Goal: Information Seeking & Learning: Learn about a topic

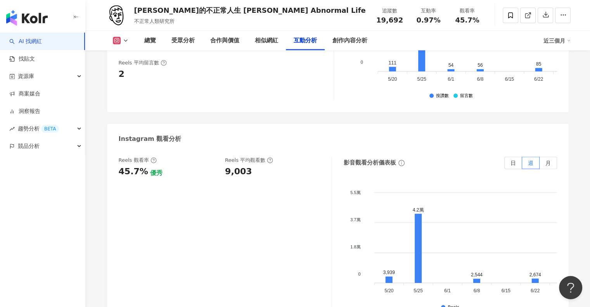
scroll to position [1746, 0]
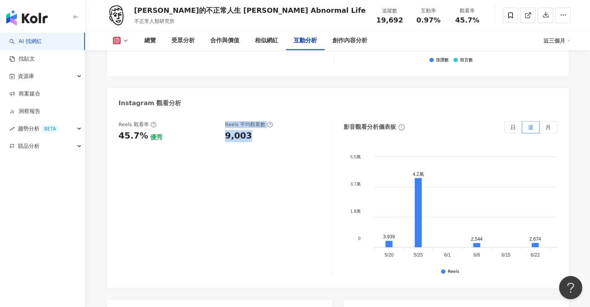
drag, startPoint x: 217, startPoint y: 127, endPoint x: 251, endPoint y: 129, distance: 34.2
click at [251, 129] on div "Reels 觀看率 45.7% 優秀 Reels 平均觀看數 9,003" at bounding box center [221, 131] width 205 height 21
click at [224, 129] on div "Reels 觀看率 45.7% 優秀 Reels 平均觀看數 9,003" at bounding box center [221, 131] width 205 height 21
drag, startPoint x: 224, startPoint y: 129, endPoint x: 258, endPoint y: 128, distance: 34.2
click at [258, 128] on div "Reels 觀看率 45.7% 優秀 Reels 平均觀看數 9,003" at bounding box center [221, 131] width 205 height 21
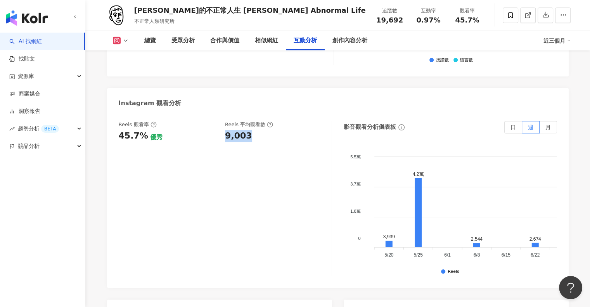
copy div "9,003"
click at [130, 42] on button at bounding box center [120, 41] width 31 height 8
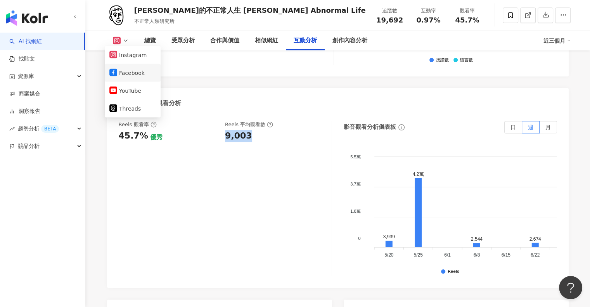
click at [121, 69] on button "Facebook" at bounding box center [132, 73] width 47 height 11
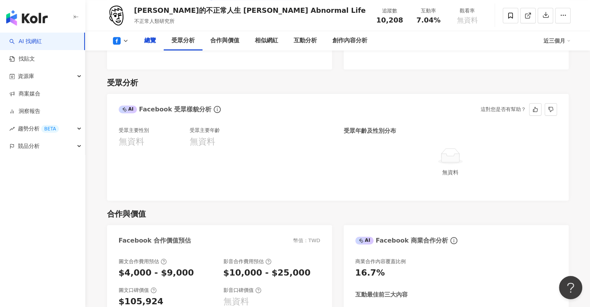
scroll to position [496, 0]
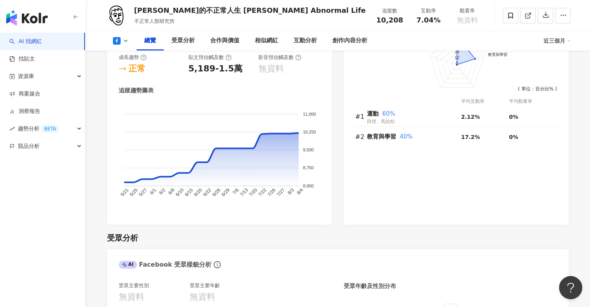
click at [123, 39] on icon at bounding box center [126, 41] width 6 height 6
click at [138, 95] on button "YouTube" at bounding box center [132, 91] width 47 height 11
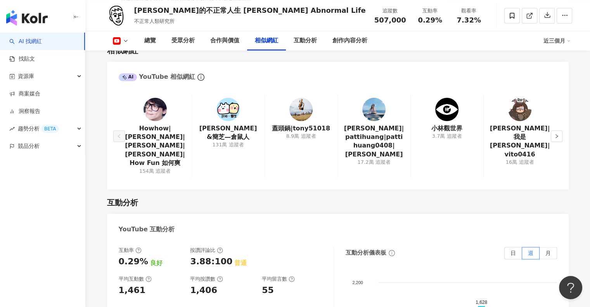
scroll to position [1341, 0]
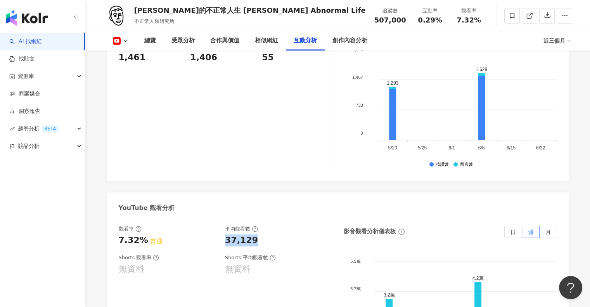
drag, startPoint x: 225, startPoint y: 222, endPoint x: 256, endPoint y: 222, distance: 31.0
click at [256, 234] on div "37,129" at bounding box center [274, 240] width 99 height 12
copy div "37,129"
click at [256, 234] on div "37,129" at bounding box center [274, 240] width 99 height 12
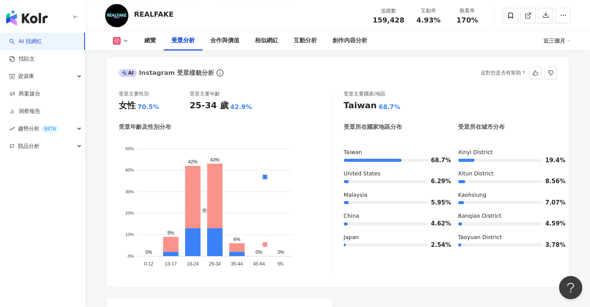
scroll to position [660, 0]
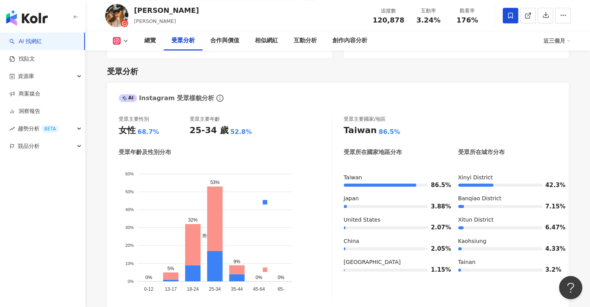
scroll to position [698, 0]
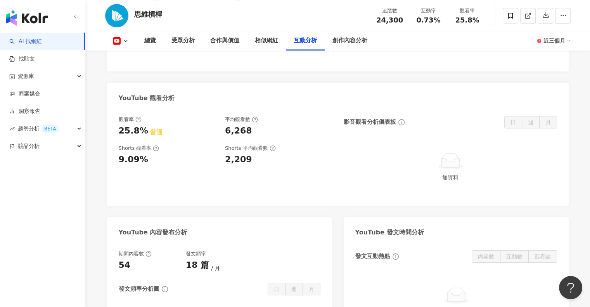
scroll to position [1358, 0]
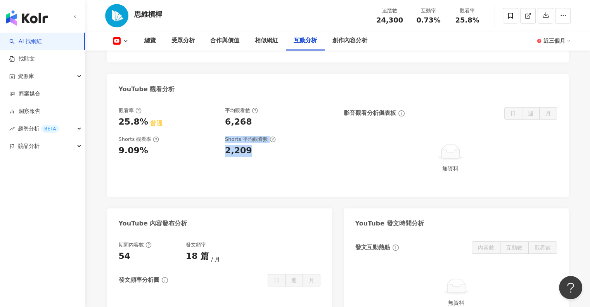
drag, startPoint x: 220, startPoint y: 155, endPoint x: 255, endPoint y: 154, distance: 34.9
click at [255, 154] on div "Shorts 觀看率 9.09% Shorts 平均觀看數 2,209" at bounding box center [221, 146] width 205 height 21
click at [222, 150] on div "Shorts 觀看率 9.09% Shorts 平均觀看數 2,209" at bounding box center [221, 146] width 205 height 21
drag, startPoint x: 225, startPoint y: 149, endPoint x: 257, endPoint y: 149, distance: 31.8
click at [257, 149] on div "2,209" at bounding box center [274, 151] width 99 height 12
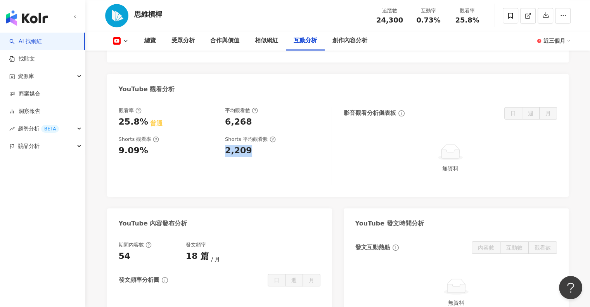
copy div "2,209"
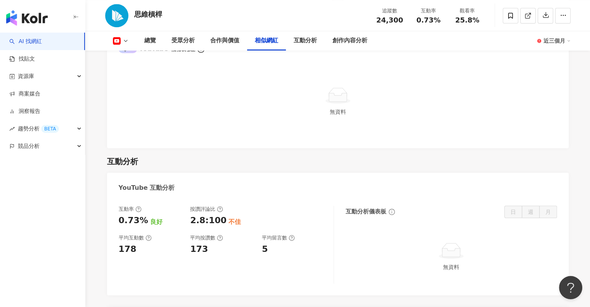
scroll to position [931, 0]
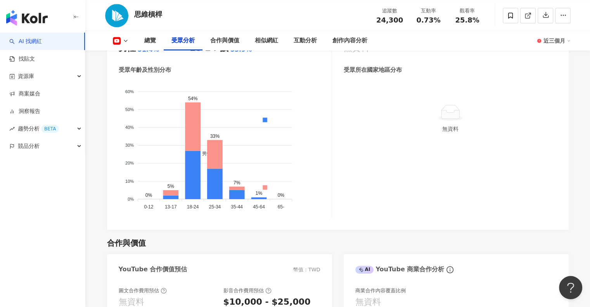
click at [325, 158] on div "男性 女性" at bounding box center [265, 157] width 130 height 137
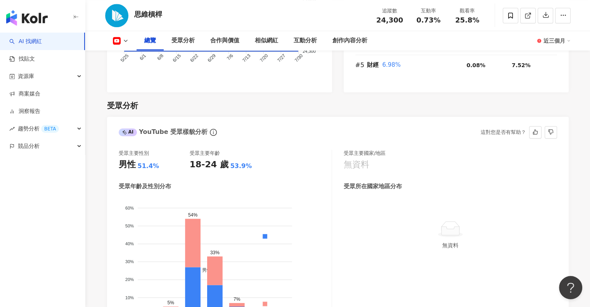
scroll to position [698, 0]
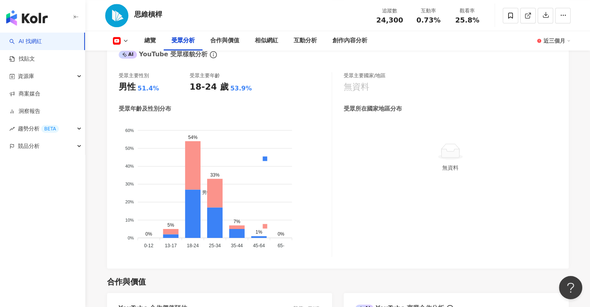
click at [128, 38] on icon at bounding box center [126, 41] width 6 height 6
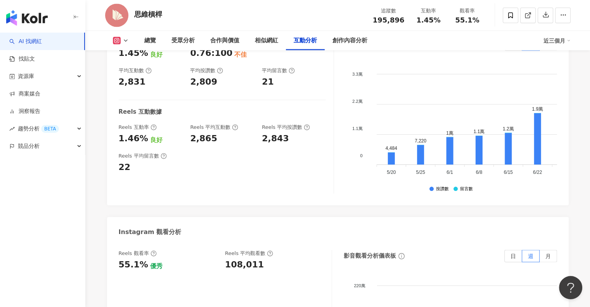
scroll to position [1669, 0]
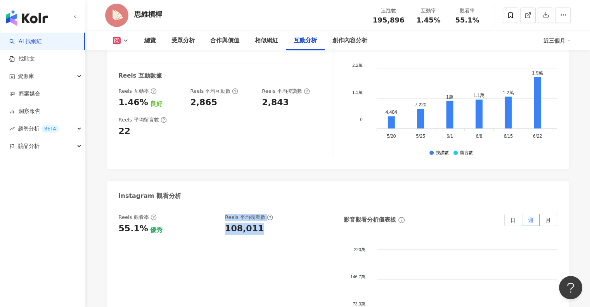
drag, startPoint x: 221, startPoint y: 209, endPoint x: 260, endPoint y: 210, distance: 39.6
click at [260, 214] on div "Reels 觀看率 55.1% 優秀 Reels 平均觀看數 108,011" at bounding box center [221, 224] width 205 height 21
click at [243, 223] on div "108,011" at bounding box center [244, 229] width 39 height 12
drag, startPoint x: 226, startPoint y: 213, endPoint x: 260, endPoint y: 213, distance: 33.8
click at [260, 223] on div "108,011" at bounding box center [274, 229] width 99 height 12
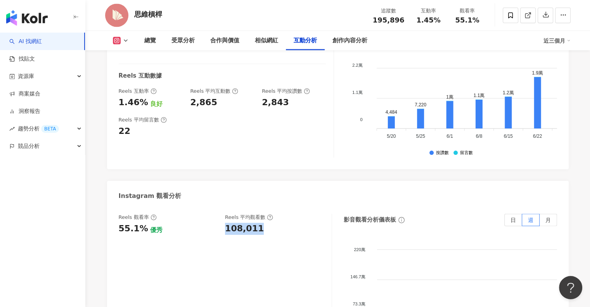
copy div "108,011"
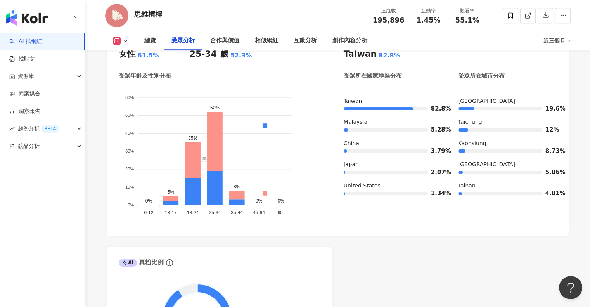
scroll to position [698, 0]
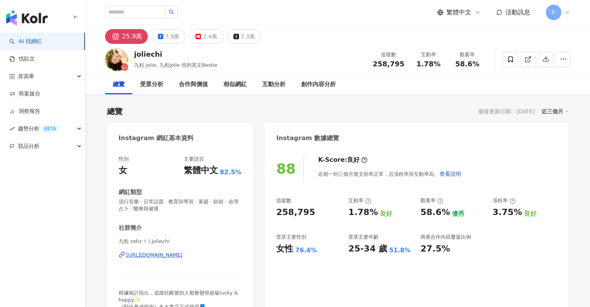
drag, startPoint x: 273, startPoint y: 210, endPoint x: 310, endPoint y: 211, distance: 36.5
click at [310, 211] on div "88 K-Score : 良好 近期一到三個月發文頻率正常，且漲粉率與互動率高。 查看說明 追蹤數 258,795 互動率 1.78% 良好 觀看率 58.6…" at bounding box center [417, 238] width 304 height 181
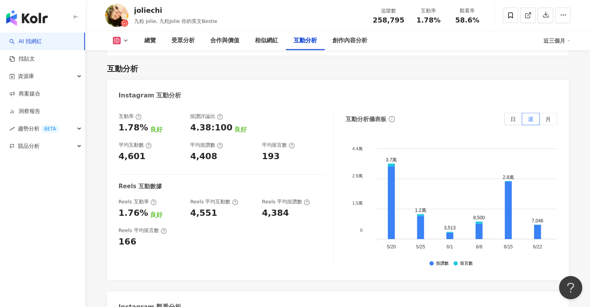
scroll to position [1746, 0]
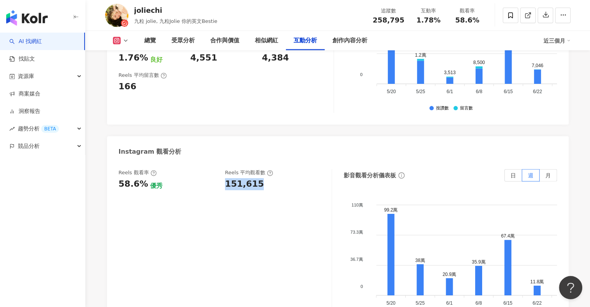
drag, startPoint x: 224, startPoint y: 153, endPoint x: 260, endPoint y: 155, distance: 36.2
click at [260, 169] on div "Reels 觀看率 58.6% 優秀 Reels 平均觀看數 151,615" at bounding box center [221, 179] width 205 height 21
copy div "151,615"
click at [126, 40] on icon at bounding box center [126, 41] width 6 height 6
click at [131, 70] on button "Facebook" at bounding box center [132, 73] width 47 height 11
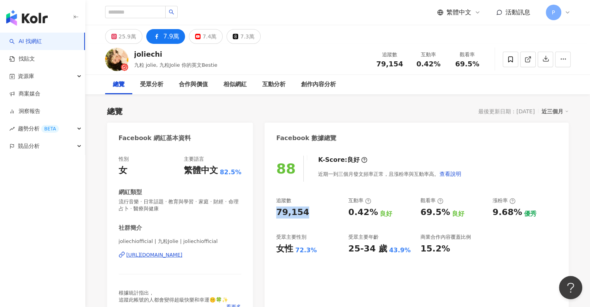
drag, startPoint x: 278, startPoint y: 215, endPoint x: 306, endPoint y: 214, distance: 28.3
click at [306, 214] on div "79,154" at bounding box center [308, 212] width 64 height 12
copy div "79,154"
click at [338, 226] on div "追蹤數 79,154 互動率 0.42% 良好 觀看率 69.5% 良好 漲粉率 9.68% 優秀 受眾主要性別 女性 72.3% 受眾主要年齡 25-34 …" at bounding box center [416, 225] width 281 height 57
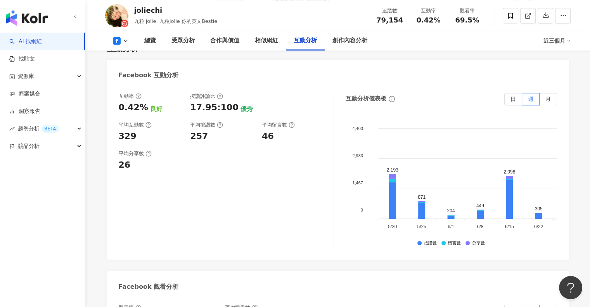
scroll to position [1475, 0]
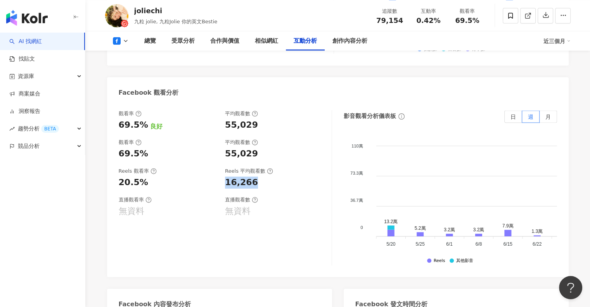
drag, startPoint x: 222, startPoint y: 161, endPoint x: 259, endPoint y: 161, distance: 37.3
click at [259, 168] on div "Reels 觀看率 20.5% Reels 平均觀看數 16,266" at bounding box center [221, 178] width 205 height 21
copy div "16,266"
click at [118, 40] on icon at bounding box center [117, 41] width 8 height 8
click at [125, 88] on button "YouTube" at bounding box center [132, 90] width 47 height 11
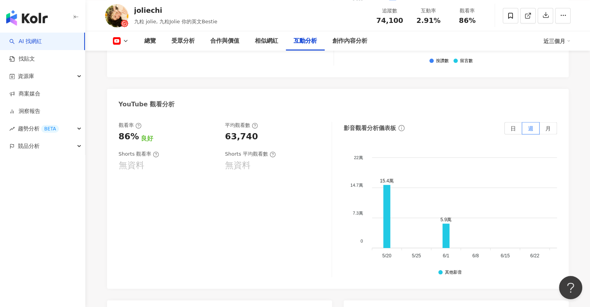
scroll to position [1461, 0]
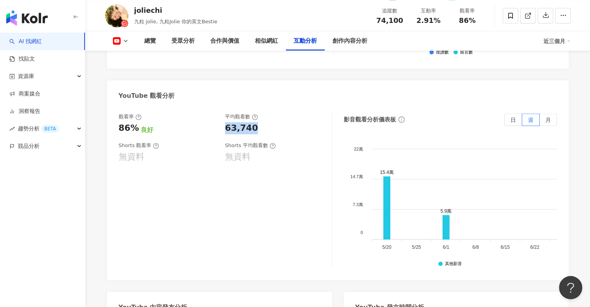
drag, startPoint x: 250, startPoint y: 99, endPoint x: 258, endPoint y: 99, distance: 8.1
click at [258, 113] on div "觀看率 86% 良好 平均觀看數 63,740" at bounding box center [221, 123] width 205 height 21
click at [286, 136] on div "觀看率 86% 良好 平均觀看數 63,740 Shorts 觀看率 無資料 Shorts 平均觀看數 無資料" at bounding box center [225, 190] width 213 height 155
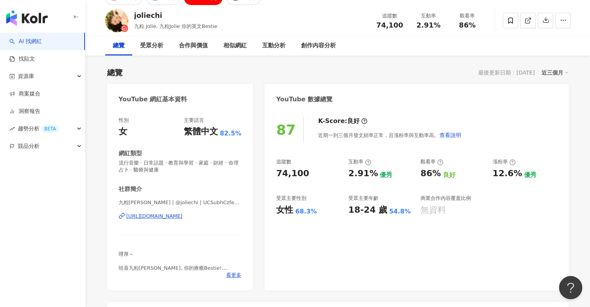
scroll to position [0, 0]
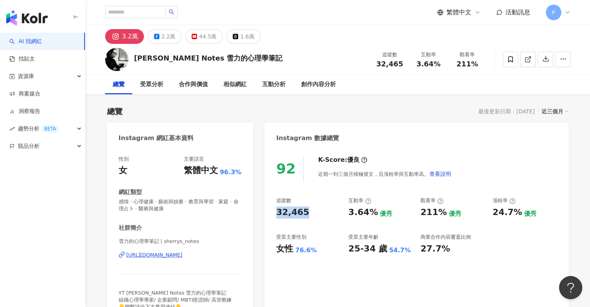
drag, startPoint x: 276, startPoint y: 210, endPoint x: 306, endPoint y: 211, distance: 30.3
click at [306, 211] on div "92 K-Score : 優良 近期一到三個月積極發文，且漲粉率與互動率高。 查看說明 追蹤數 32,465 互動率 3.64% 優秀 觀看率 211% 優秀…" at bounding box center [417, 235] width 304 height 174
copy div "32,465"
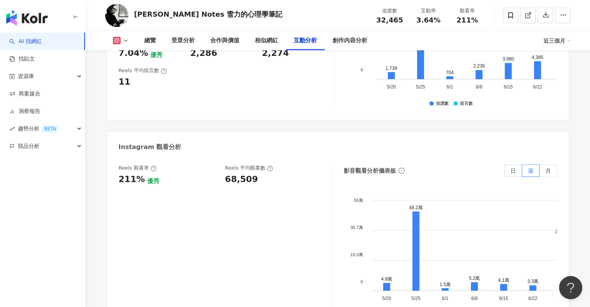
scroll to position [1824, 0]
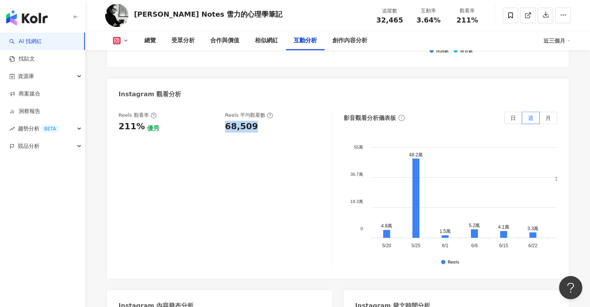
drag, startPoint x: 222, startPoint y: 74, endPoint x: 252, endPoint y: 75, distance: 30.3
click at [252, 112] on div "Reels 觀看率 211% 優秀 [PERSON_NAME] 平均觀看數 68,509" at bounding box center [221, 122] width 205 height 21
copy div "68,509"
click at [125, 38] on icon at bounding box center [126, 41] width 6 height 6
click at [137, 73] on button "Facebook" at bounding box center [132, 73] width 47 height 11
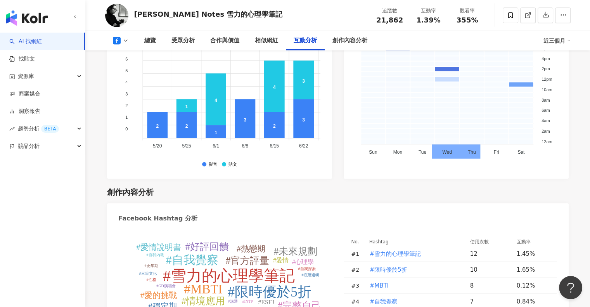
scroll to position [1507, 0]
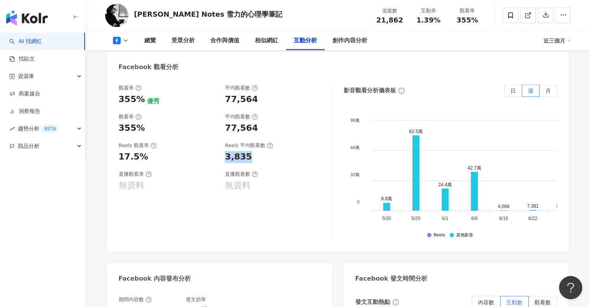
drag, startPoint x: 224, startPoint y: 135, endPoint x: 253, endPoint y: 136, distance: 29.1
click at [253, 142] on div "Reels 觀看率 17.5% Reels 平均觀看數 3,835" at bounding box center [221, 152] width 205 height 21
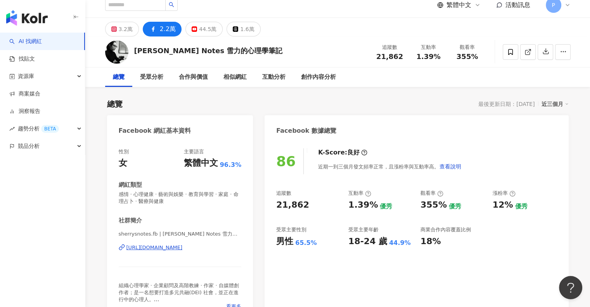
scroll to position [0, 0]
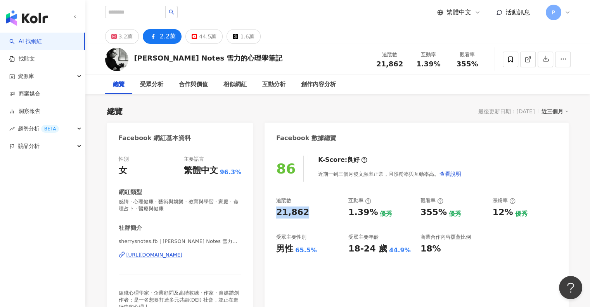
drag, startPoint x: 276, startPoint y: 214, endPoint x: 307, endPoint y: 214, distance: 31.4
click at [307, 214] on div "86 K-Score : 良好 近期一到三個月發文頻率正常，且漲粉率與互動率高。 查看說明 追蹤數 21,862 互動率 1.39% 優秀 觀看率 355% …" at bounding box center [417, 238] width 304 height 181
copy div "21,862"
click at [204, 39] on div "44.5萬" at bounding box center [207, 36] width 17 height 11
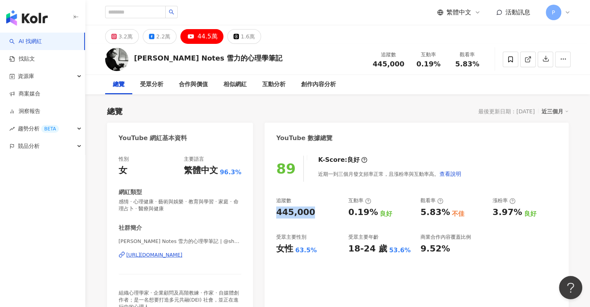
drag, startPoint x: 275, startPoint y: 212, endPoint x: 312, endPoint y: 213, distance: 37.6
click at [312, 213] on div "89 K-Score : 良好 近期一到三個月發文頻率正常，且漲粉率與互動率高。 查看說明 追蹤數 445,000 互動率 0.19% 良好 觀看率 5.83…" at bounding box center [417, 238] width 304 height 181
copy div "445,000"
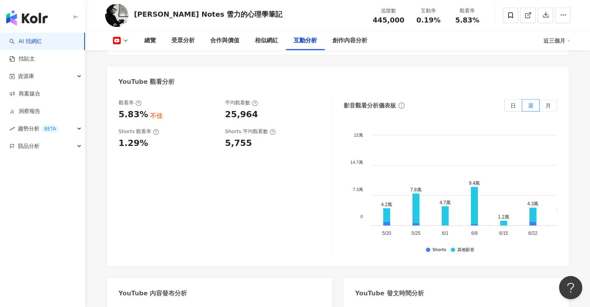
scroll to position [1513, 0]
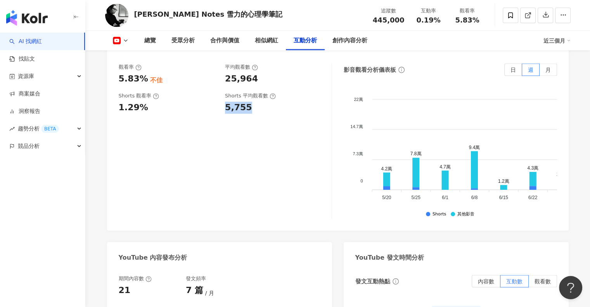
drag, startPoint x: 224, startPoint y: 90, endPoint x: 251, endPoint y: 90, distance: 27.6
click at [251, 92] on div "Shorts 觀看率 1.29% Shorts 平均觀看數 5,755" at bounding box center [221, 102] width 205 height 21
copy div "5,755"
